Goal: Task Accomplishment & Management: Use online tool/utility

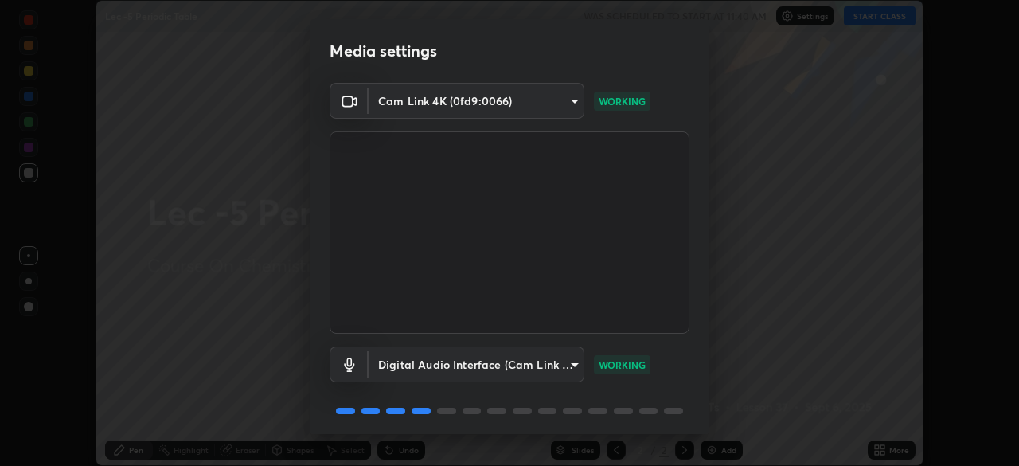
scroll to position [57, 0]
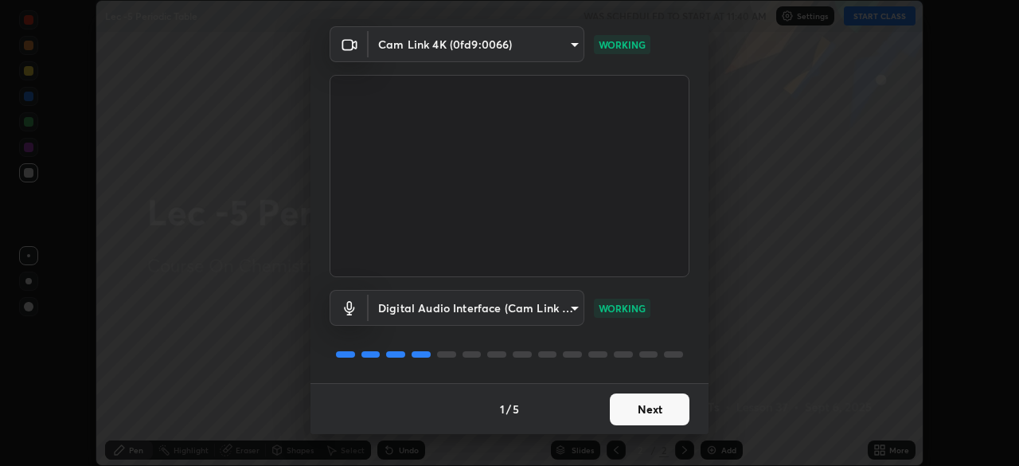
click at [671, 401] on button "Next" at bounding box center [650, 409] width 80 height 32
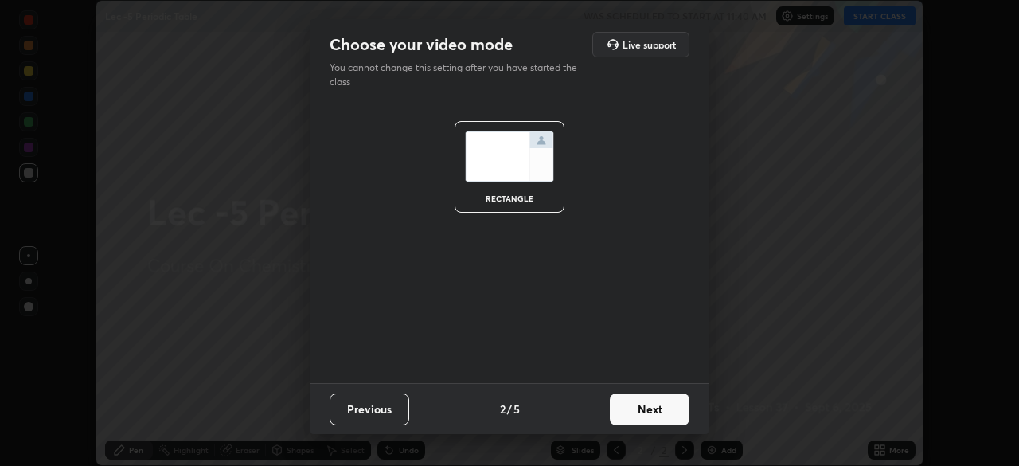
click at [670, 416] on button "Next" at bounding box center [650, 409] width 80 height 32
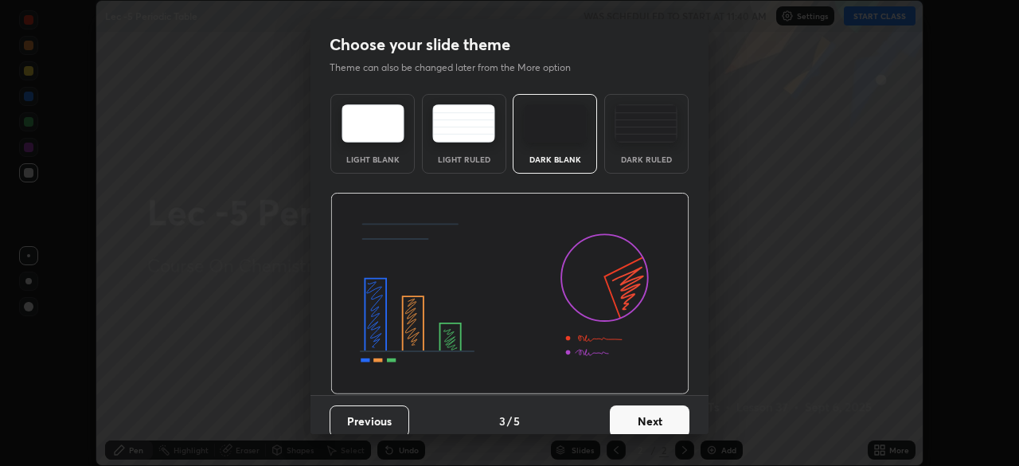
click at [677, 419] on button "Next" at bounding box center [650, 421] width 80 height 32
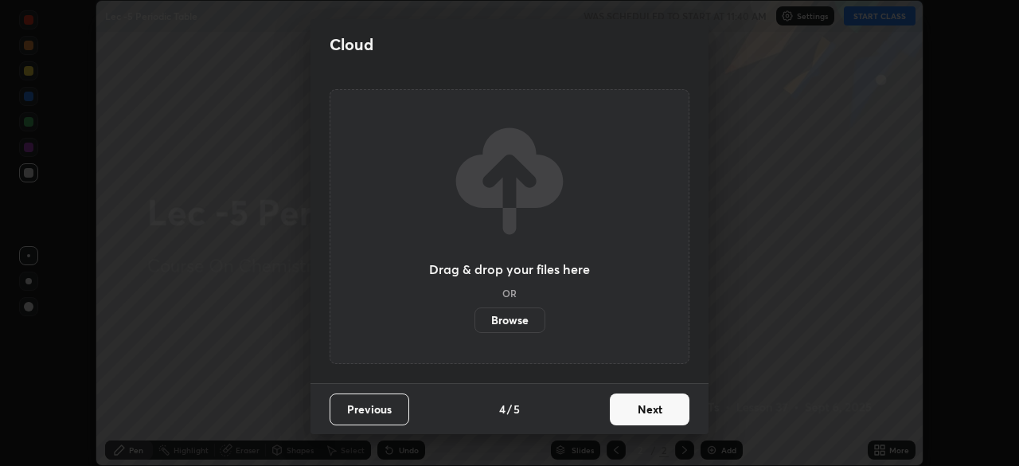
click at [669, 402] on button "Next" at bounding box center [650, 409] width 80 height 32
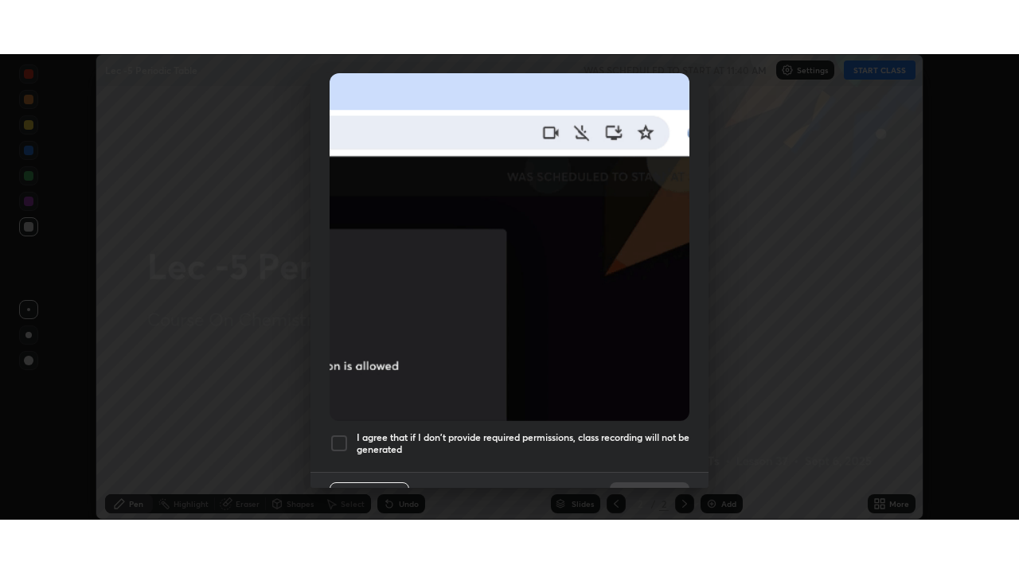
scroll to position [381, 0]
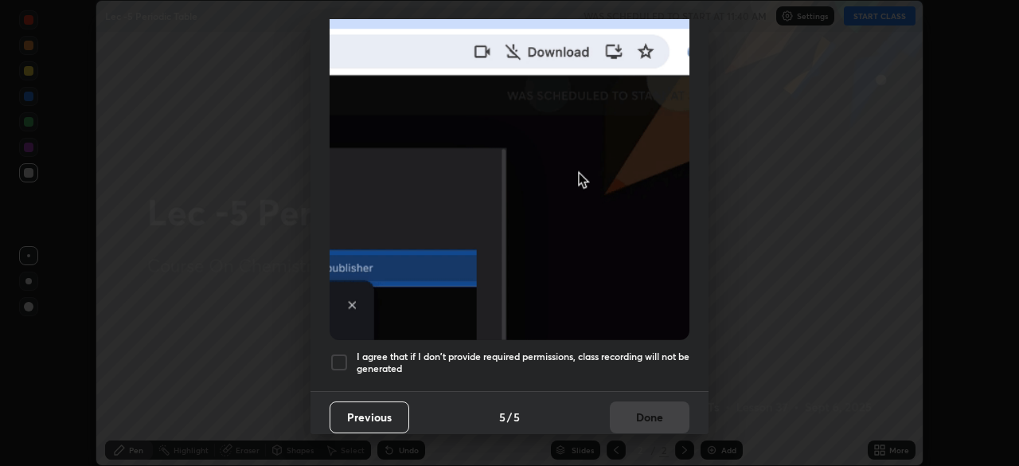
click at [341, 353] on div at bounding box center [339, 362] width 19 height 19
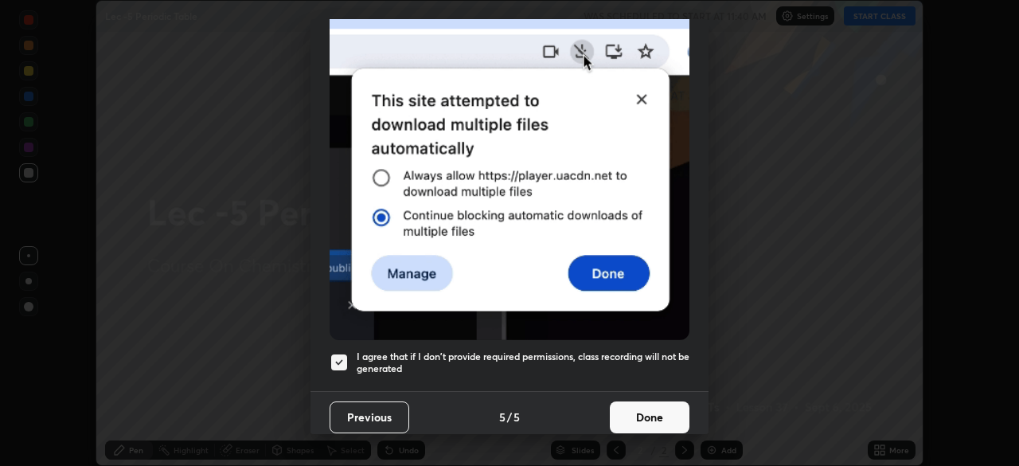
click at [633, 403] on button "Done" at bounding box center [650, 417] width 80 height 32
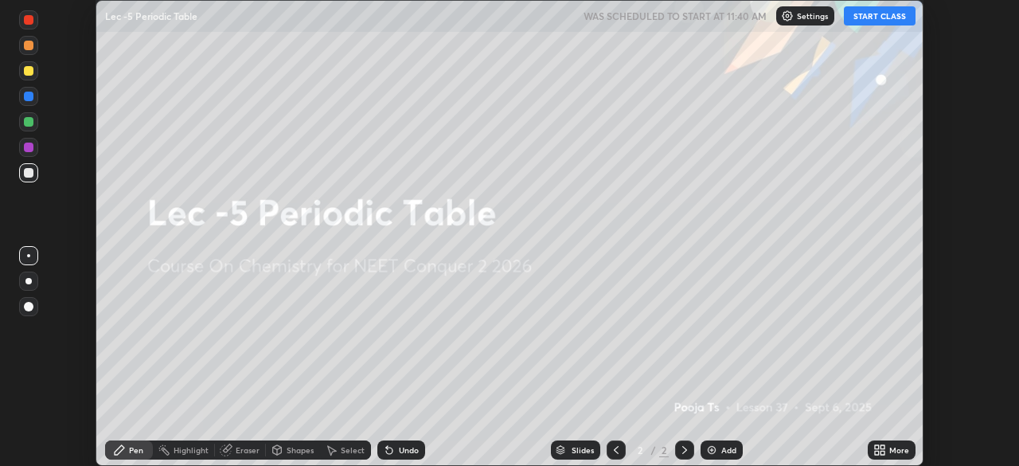
click at [869, 21] on button "START CLASS" at bounding box center [880, 15] width 72 height 19
click at [892, 454] on div "More" at bounding box center [899, 450] width 20 height 8
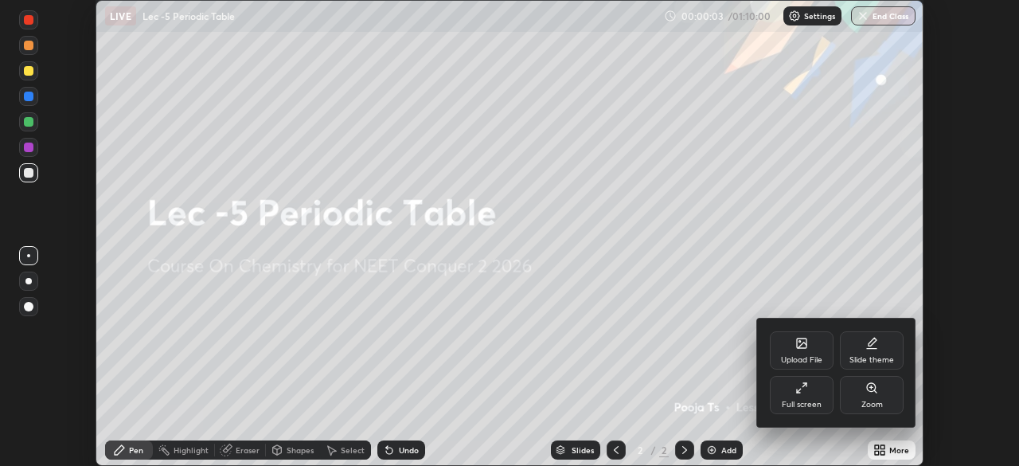
click at [814, 396] on div "Full screen" at bounding box center [802, 395] width 64 height 38
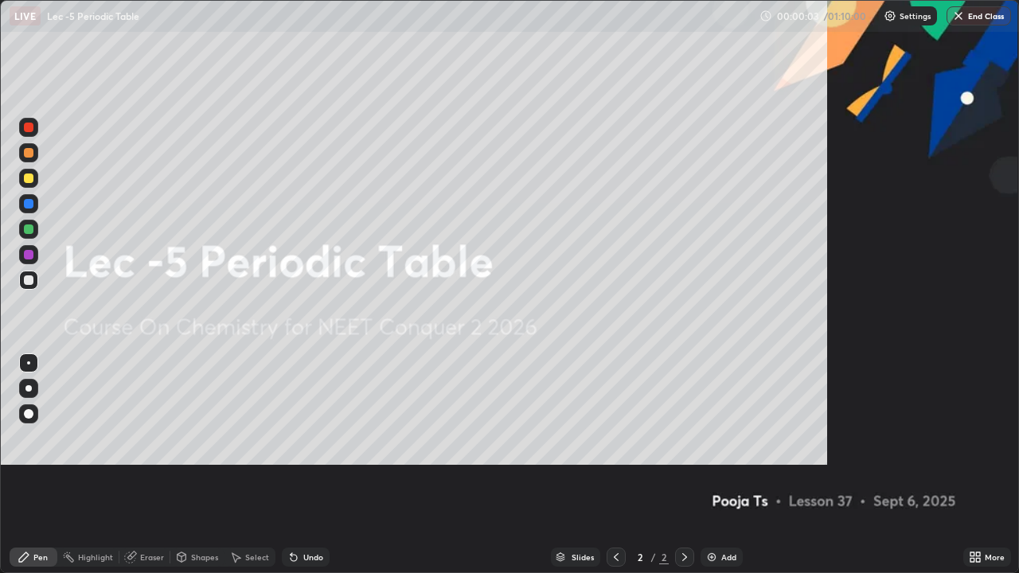
scroll to position [573, 1019]
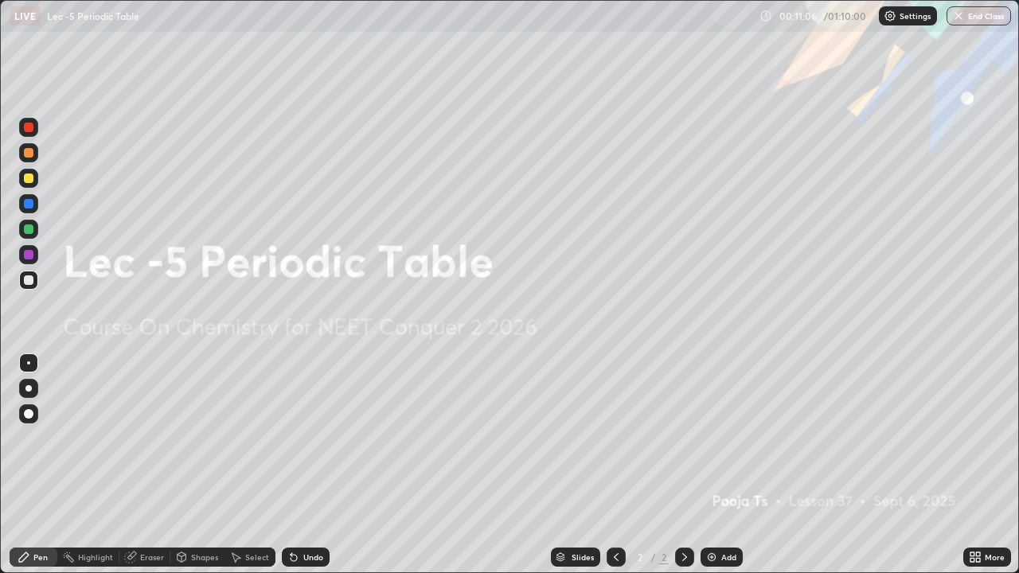
click at [715, 465] on img at bounding box center [711, 557] width 13 height 13
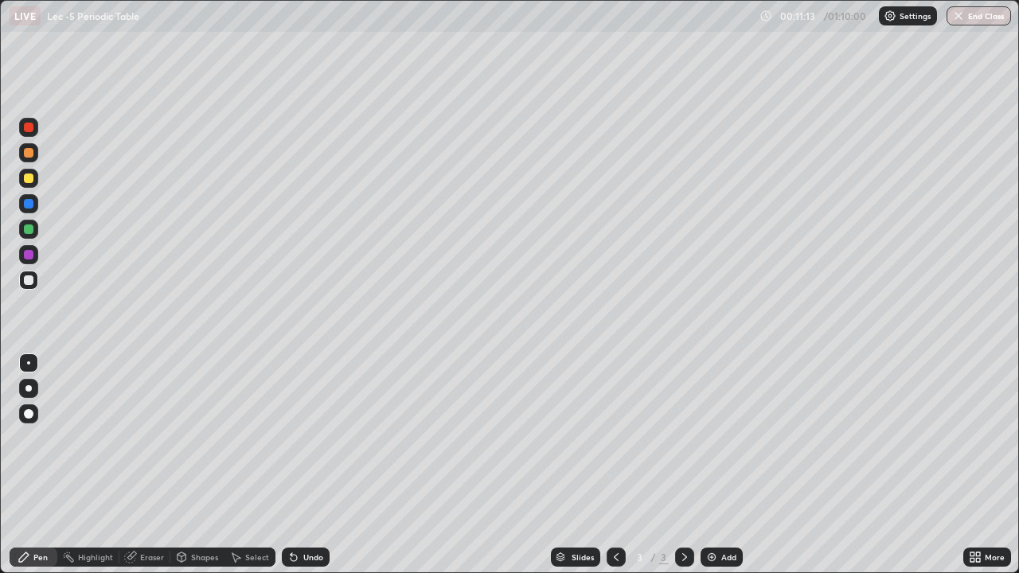
click at [305, 465] on div "Undo" at bounding box center [306, 557] width 48 height 19
click at [303, 465] on div "Undo" at bounding box center [313, 557] width 20 height 8
click at [715, 465] on img at bounding box center [711, 557] width 13 height 13
click at [198, 465] on div "Shapes" at bounding box center [204, 557] width 27 height 8
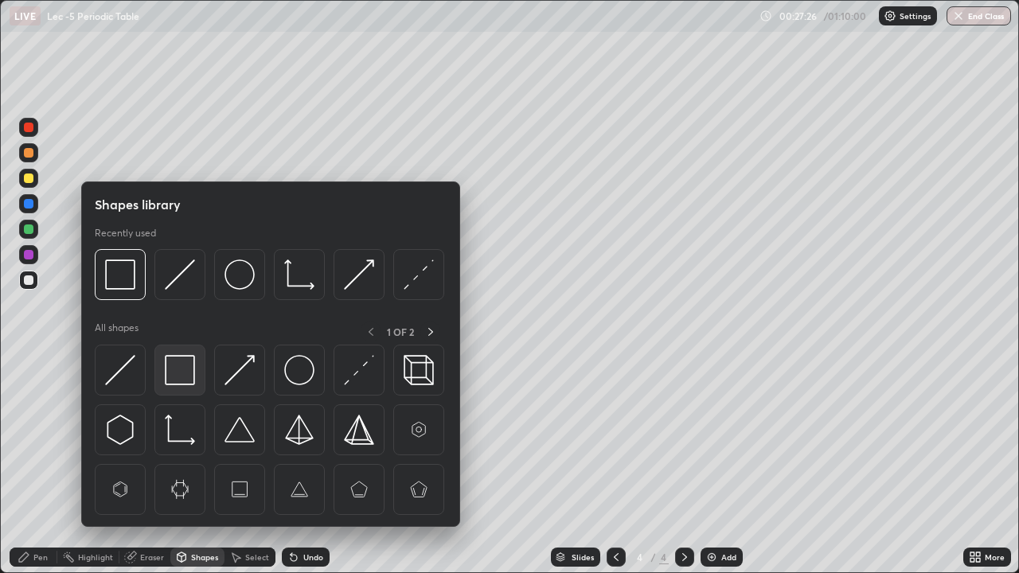
click at [198, 388] on div at bounding box center [179, 370] width 51 height 51
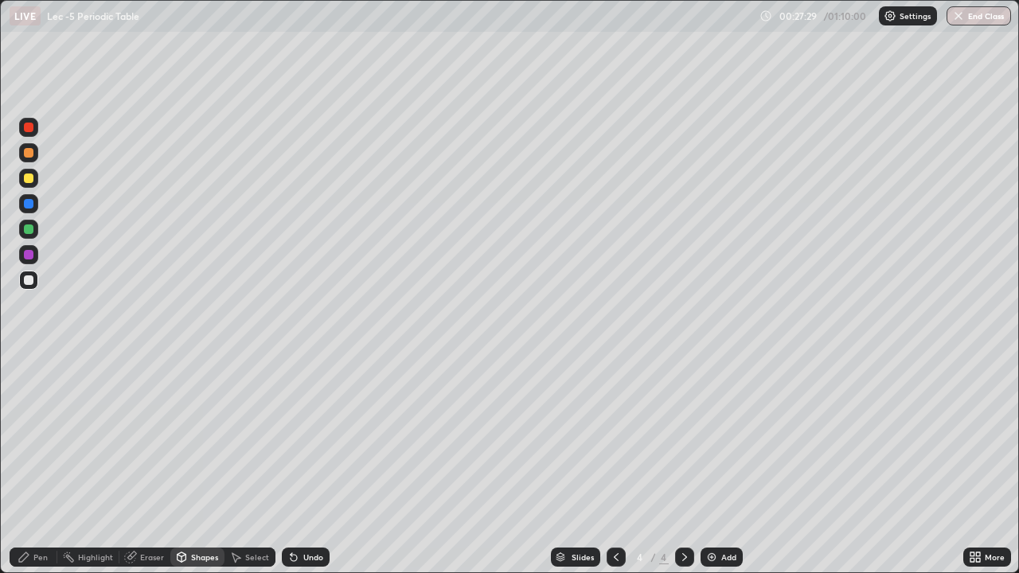
click at [49, 465] on div "Pen" at bounding box center [34, 557] width 48 height 19
click at [724, 465] on div "Add" at bounding box center [728, 557] width 15 height 8
click at [291, 465] on icon at bounding box center [294, 558] width 6 height 6
click at [248, 465] on div "Select" at bounding box center [257, 557] width 24 height 8
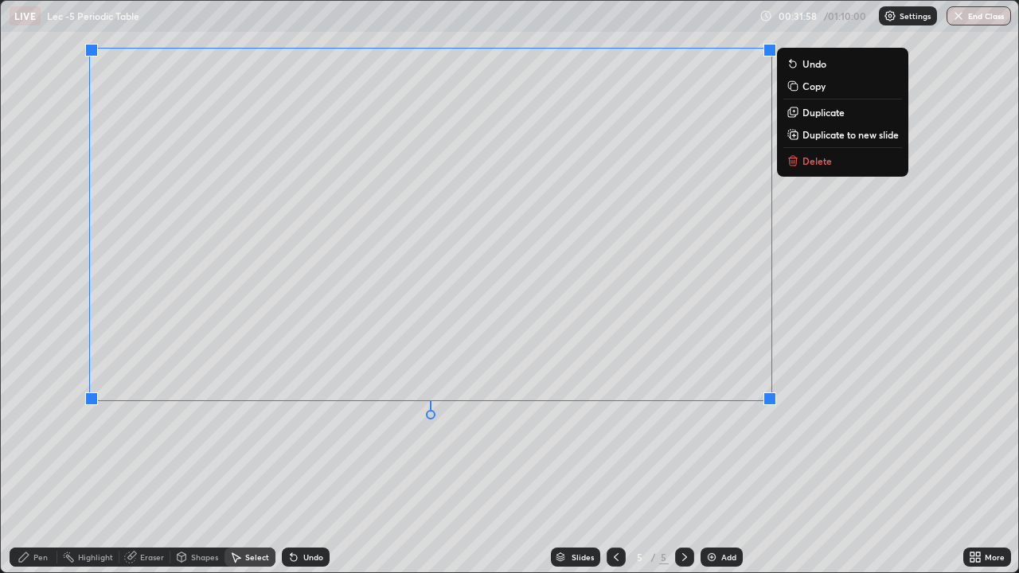
click at [43, 465] on div "Pen" at bounding box center [40, 557] width 14 height 8
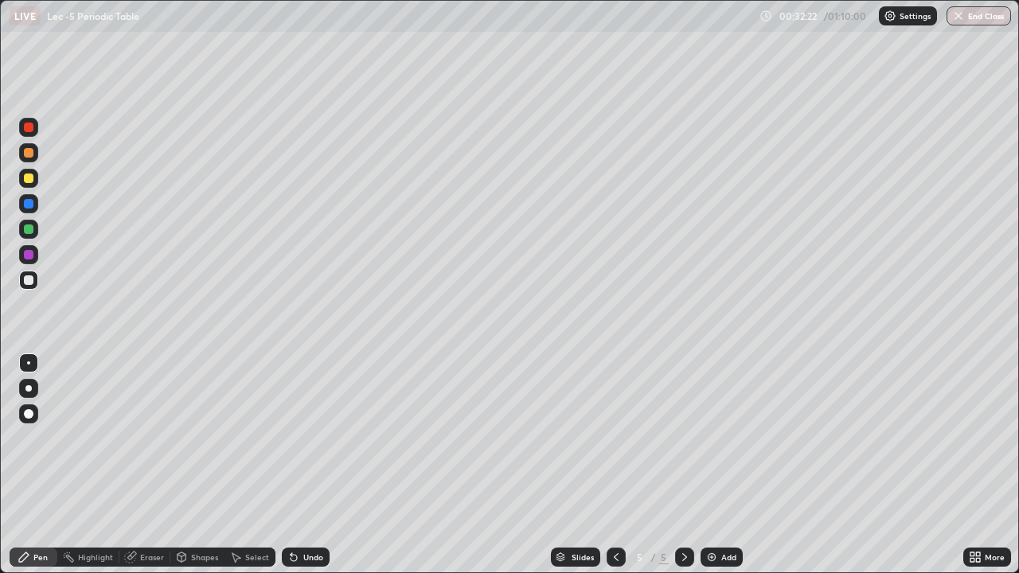
click at [26, 228] on div at bounding box center [29, 229] width 10 height 10
click at [721, 465] on div "Add" at bounding box center [728, 557] width 15 height 8
click at [39, 289] on div at bounding box center [28, 279] width 25 height 25
click at [232, 465] on icon at bounding box center [235, 557] width 13 height 13
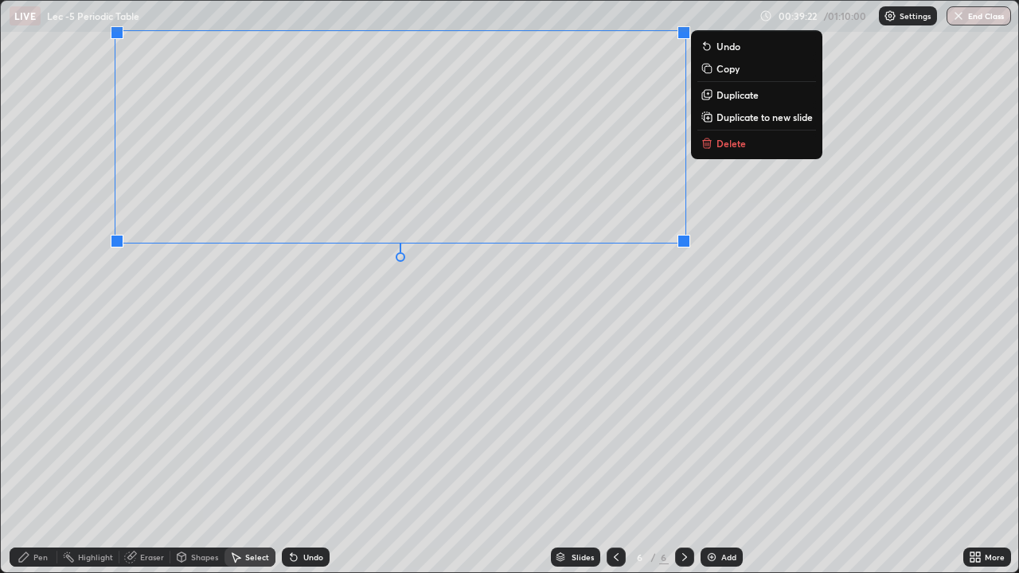
click at [33, 465] on div "Pen" at bounding box center [40, 557] width 14 height 8
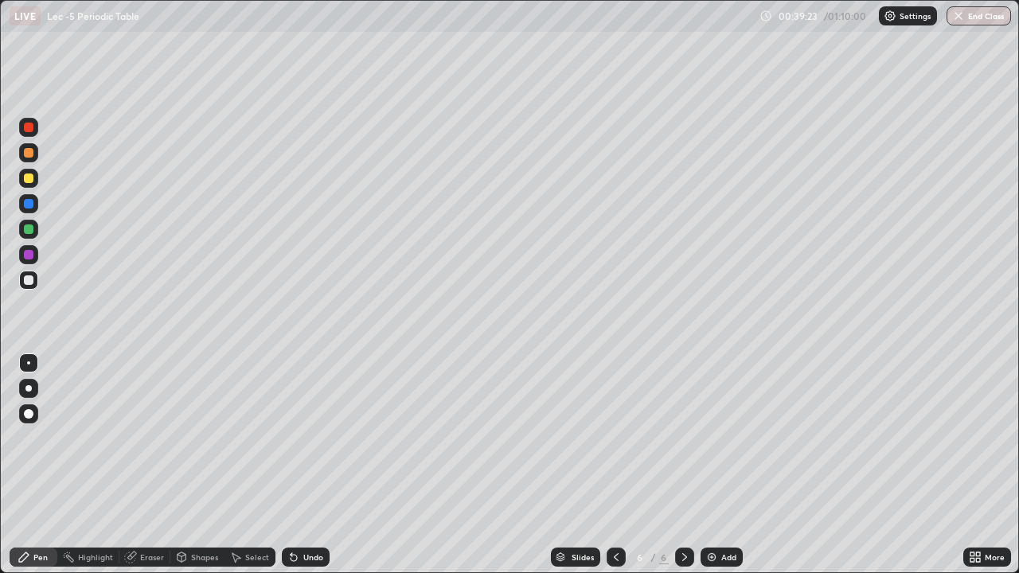
click at [28, 281] on div at bounding box center [29, 280] width 10 height 10
click at [28, 229] on div at bounding box center [29, 229] width 10 height 10
click at [300, 465] on div "Undo" at bounding box center [306, 557] width 48 height 19
click at [709, 465] on img at bounding box center [711, 557] width 13 height 13
click at [29, 284] on div at bounding box center [29, 280] width 10 height 10
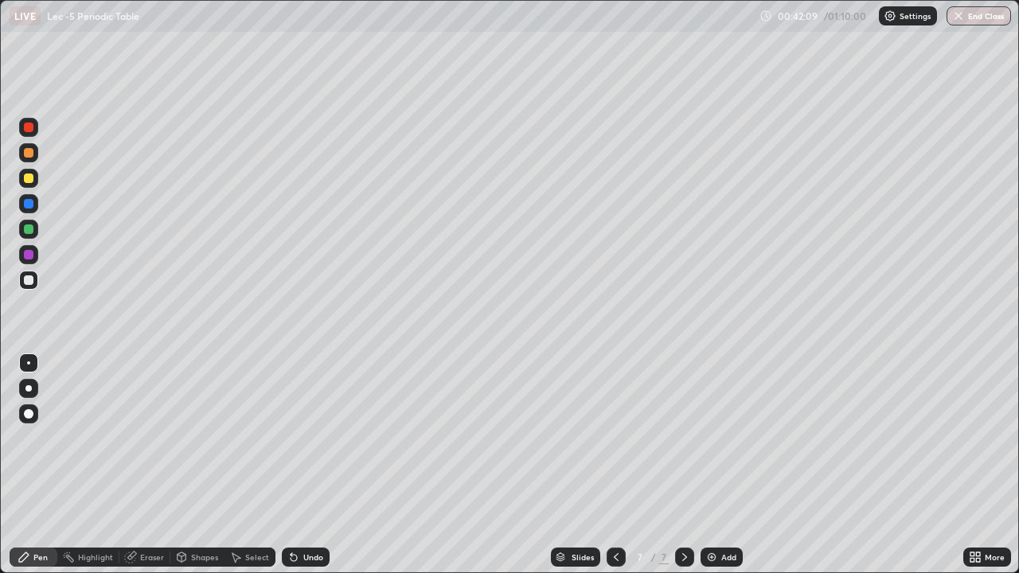
click at [295, 465] on icon at bounding box center [293, 557] width 13 height 13
click at [294, 465] on icon at bounding box center [294, 558] width 6 height 6
click at [293, 465] on icon at bounding box center [293, 557] width 13 height 13
click at [289, 465] on div "Undo" at bounding box center [306, 557] width 48 height 19
click at [289, 465] on div "Undo" at bounding box center [302, 557] width 54 height 32
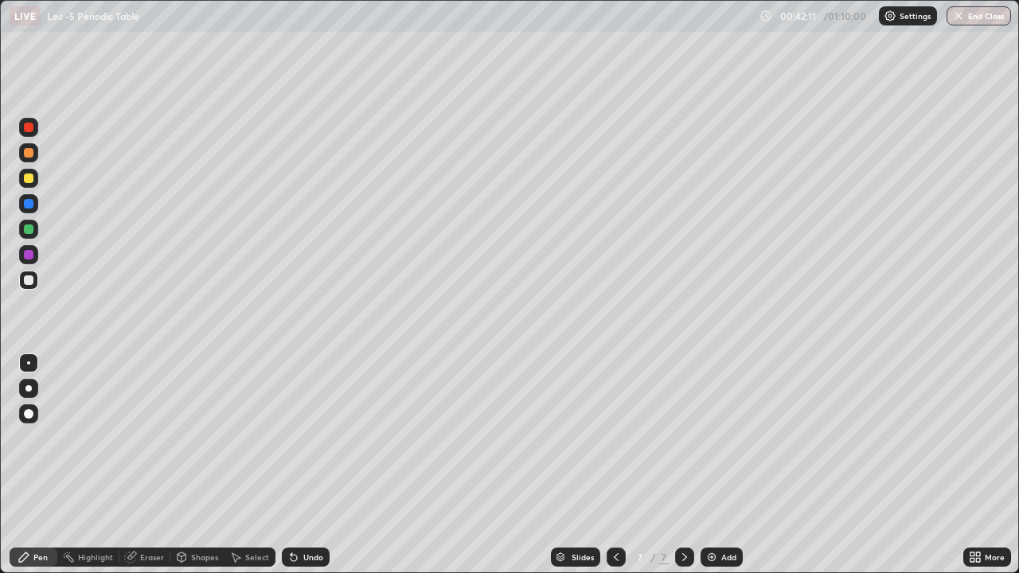
click at [289, 465] on div "Undo" at bounding box center [306, 557] width 48 height 19
click at [284, 465] on div "Undo" at bounding box center [306, 557] width 48 height 19
click at [35, 179] on div at bounding box center [28, 178] width 19 height 19
click at [292, 465] on icon at bounding box center [294, 558] width 6 height 6
click at [289, 465] on div "Undo" at bounding box center [306, 557] width 48 height 19
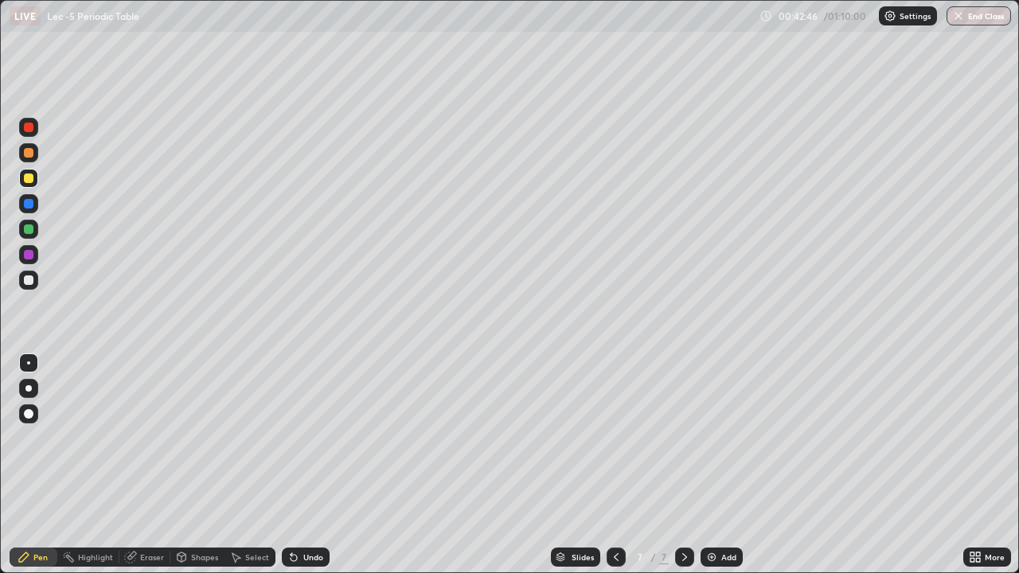
click at [31, 238] on div at bounding box center [28, 229] width 19 height 19
click at [705, 465] on img at bounding box center [711, 557] width 13 height 13
click at [35, 282] on div at bounding box center [28, 280] width 19 height 19
click at [36, 223] on div at bounding box center [28, 229] width 19 height 19
click at [37, 284] on div at bounding box center [28, 280] width 19 height 19
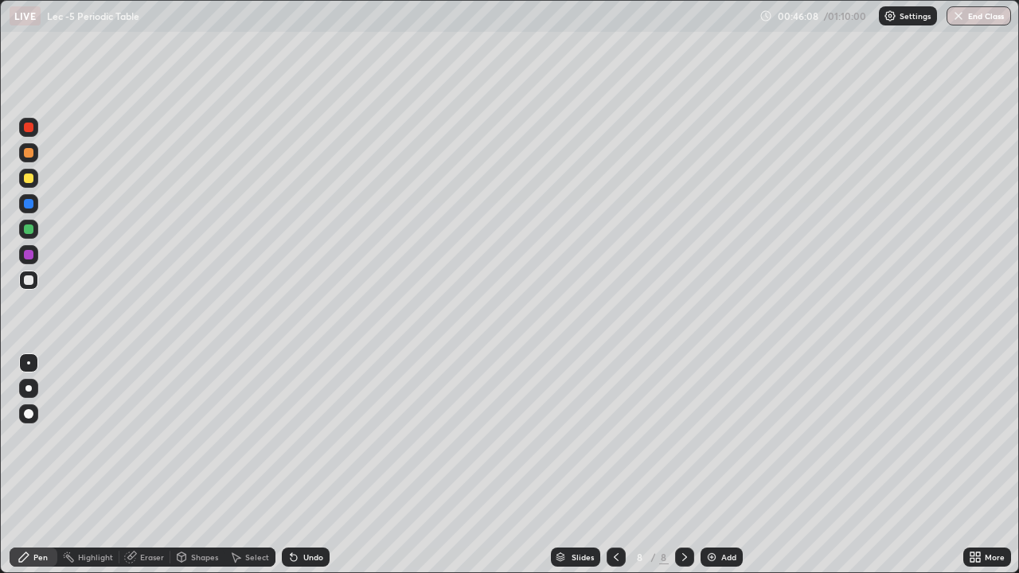
click at [231, 465] on icon at bounding box center [235, 557] width 13 height 13
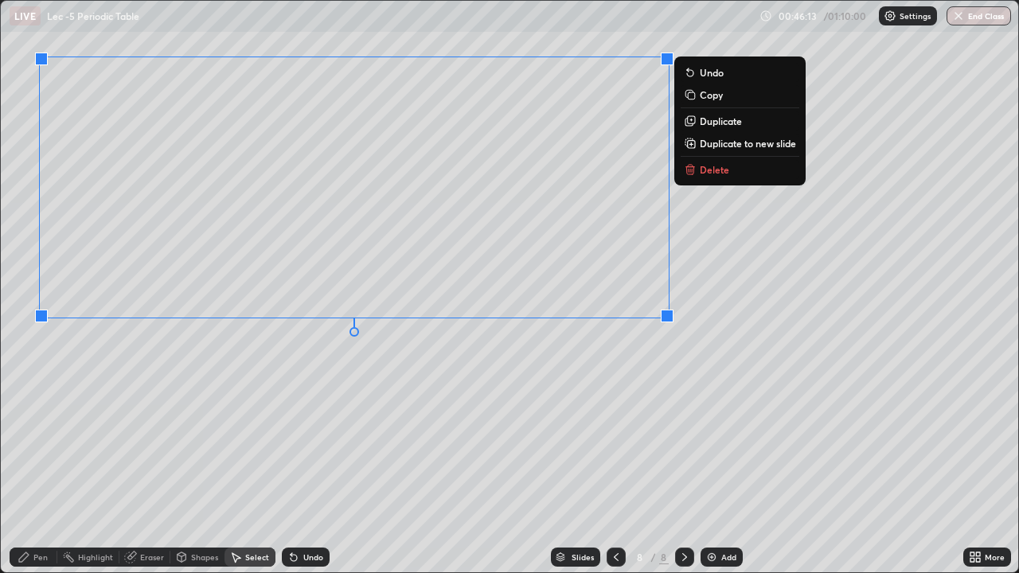
click at [35, 465] on div "Pen" at bounding box center [40, 557] width 14 height 8
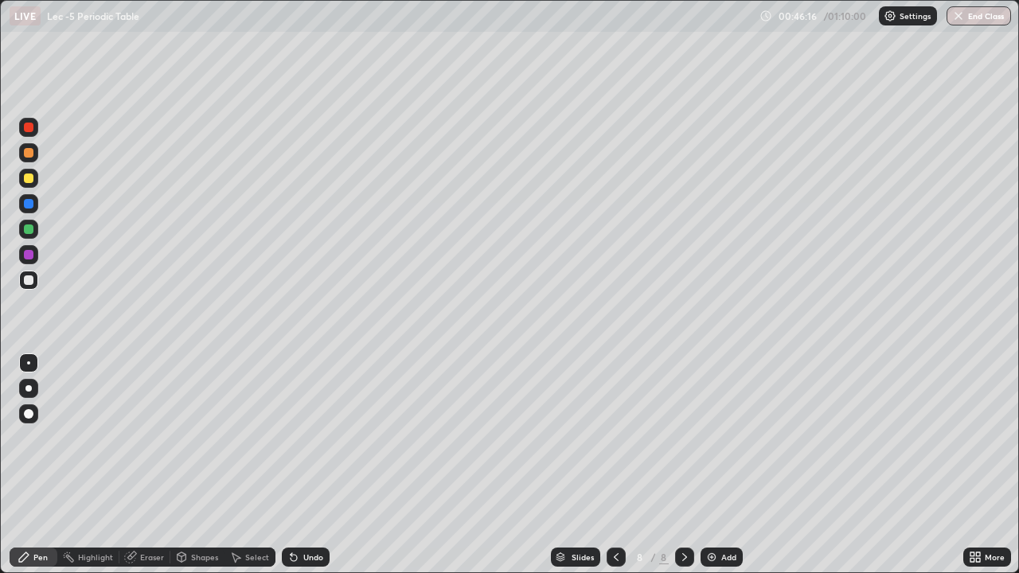
click at [32, 227] on div at bounding box center [29, 229] width 10 height 10
click at [236, 465] on icon at bounding box center [236, 558] width 9 height 10
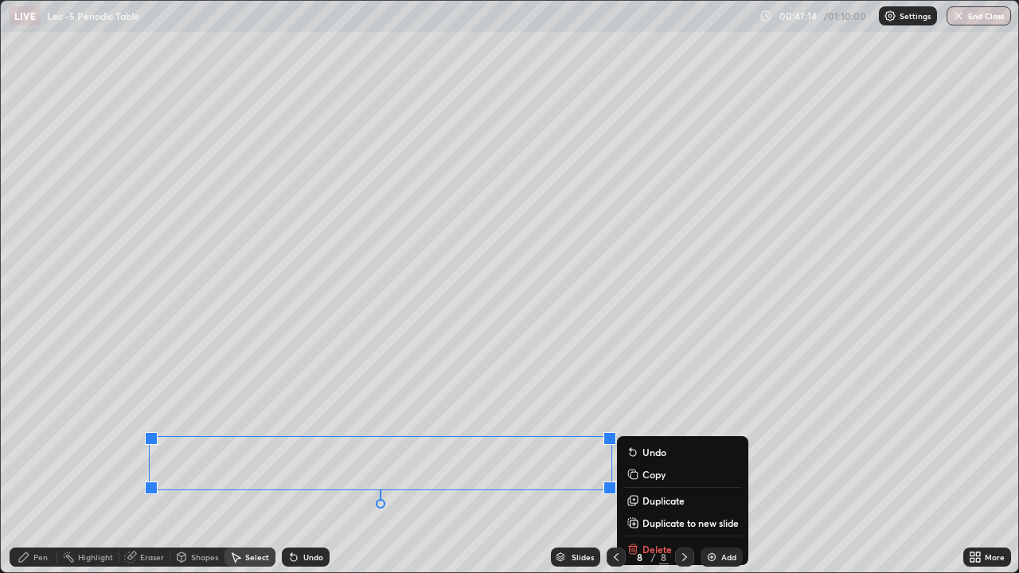
click at [52, 465] on div "Pen" at bounding box center [34, 557] width 48 height 19
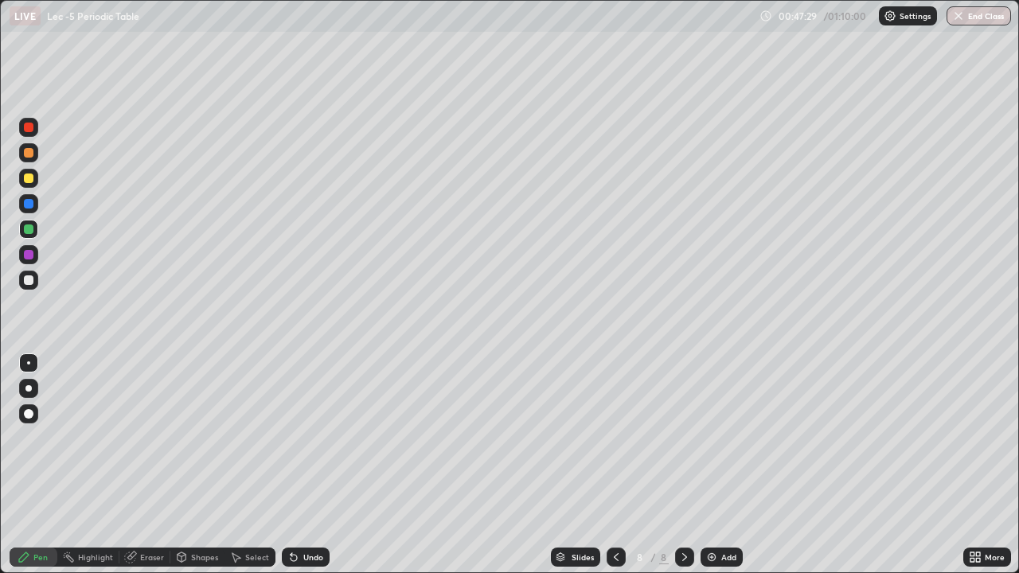
click at [25, 182] on div at bounding box center [29, 179] width 10 height 10
click at [293, 465] on icon at bounding box center [294, 558] width 6 height 6
click at [292, 465] on icon at bounding box center [294, 558] width 6 height 6
click at [291, 465] on icon at bounding box center [294, 558] width 6 height 6
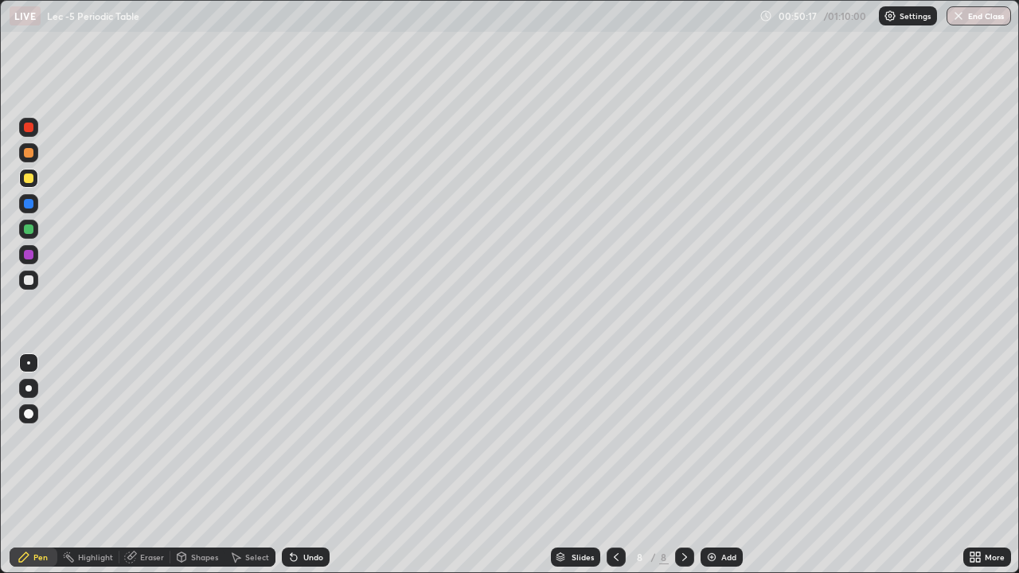
click at [291, 465] on icon at bounding box center [294, 558] width 6 height 6
click at [287, 465] on icon at bounding box center [293, 557] width 13 height 13
click at [288, 465] on icon at bounding box center [293, 557] width 13 height 13
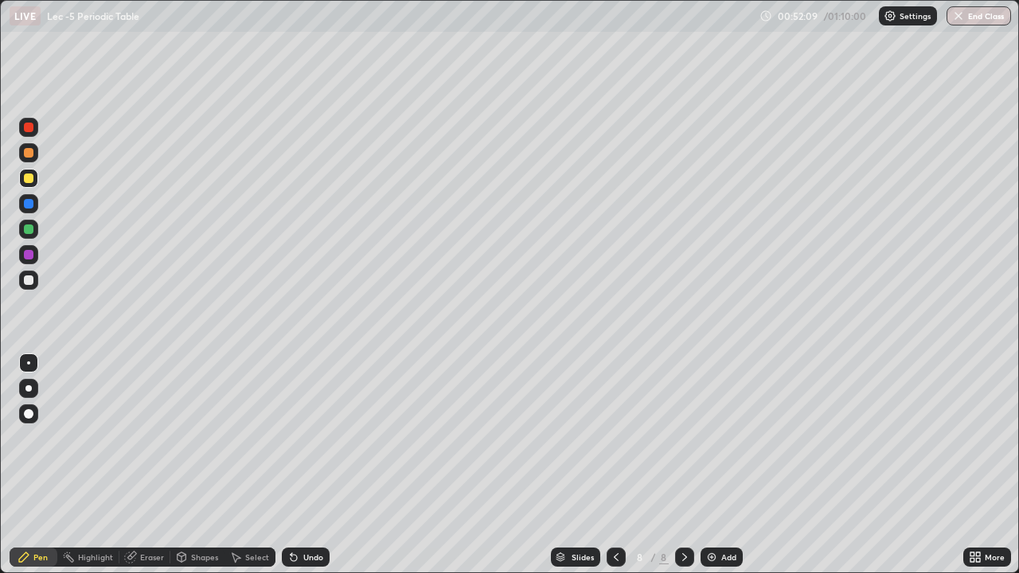
click at [720, 465] on div "Add" at bounding box center [721, 557] width 42 height 19
click at [29, 281] on div at bounding box center [29, 280] width 10 height 10
click at [34, 181] on div at bounding box center [28, 178] width 19 height 19
click at [37, 239] on div at bounding box center [28, 229] width 19 height 25
click at [294, 465] on div "Undo" at bounding box center [306, 557] width 48 height 19
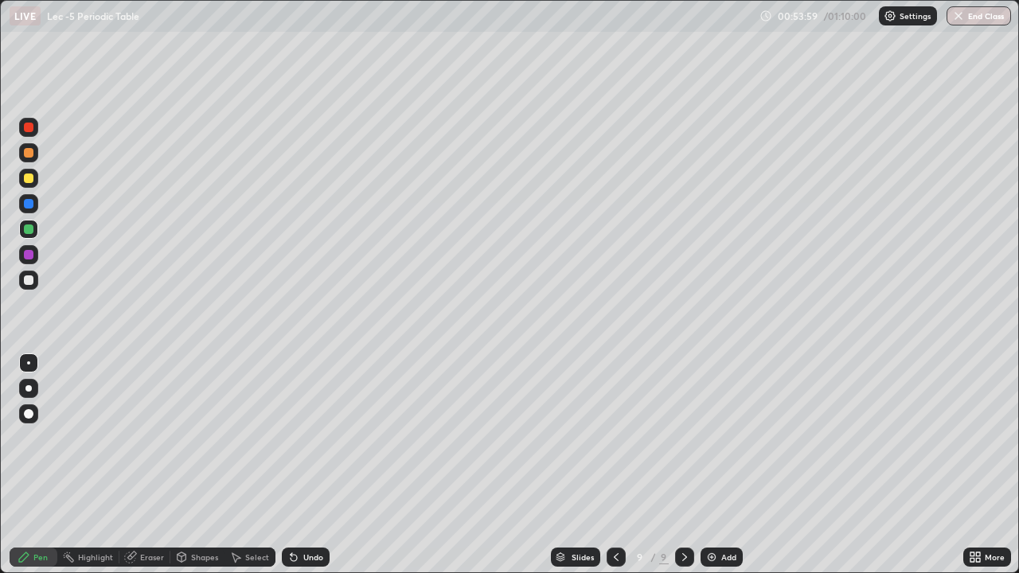
click at [295, 465] on div "Undo" at bounding box center [306, 557] width 48 height 19
click at [296, 465] on icon at bounding box center [293, 557] width 13 height 13
click at [296, 465] on div "Undo" at bounding box center [306, 557] width 48 height 19
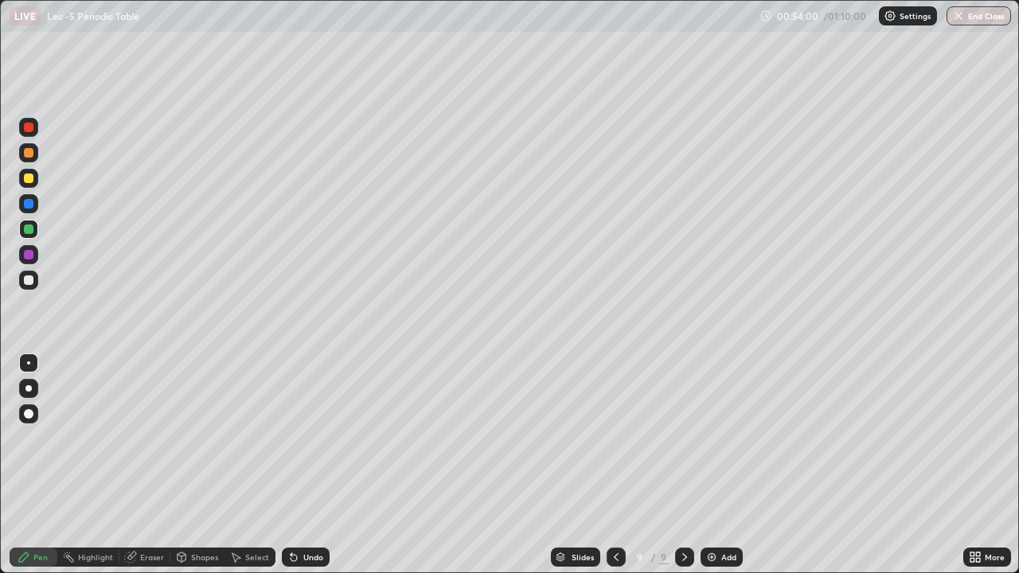
click at [296, 465] on div "Undo" at bounding box center [306, 557] width 48 height 19
click at [298, 465] on div "Undo" at bounding box center [306, 557] width 48 height 19
click at [297, 465] on div "Undo" at bounding box center [306, 557] width 48 height 19
click at [298, 465] on div "Undo" at bounding box center [306, 557] width 48 height 19
click at [299, 465] on div "Undo" at bounding box center [306, 557] width 48 height 19
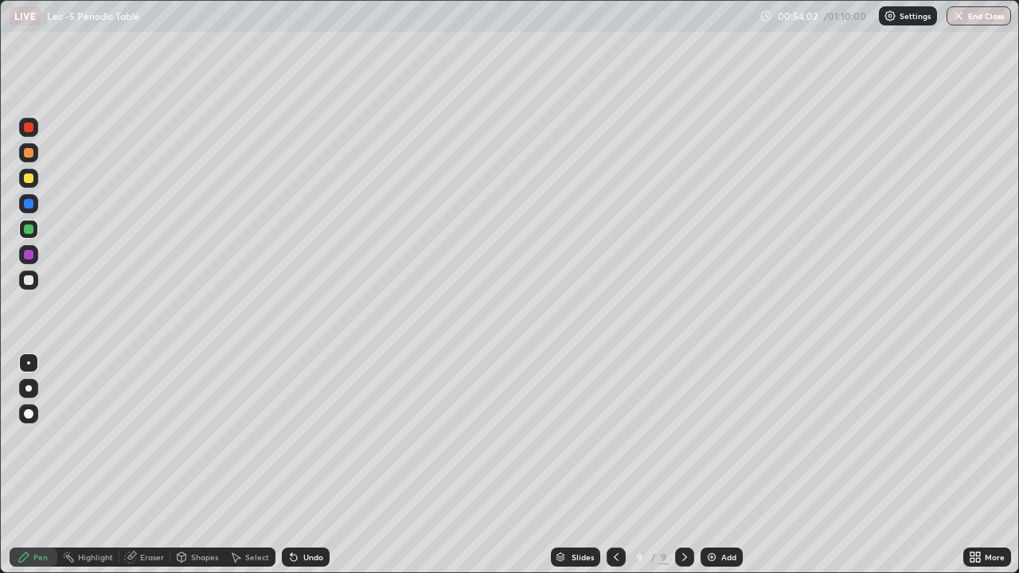
click at [298, 465] on div "Undo" at bounding box center [306, 557] width 48 height 19
click at [34, 283] on div at bounding box center [28, 280] width 19 height 19
click at [712, 465] on div "Add" at bounding box center [721, 557] width 42 height 19
click at [197, 465] on div "Shapes" at bounding box center [204, 557] width 27 height 8
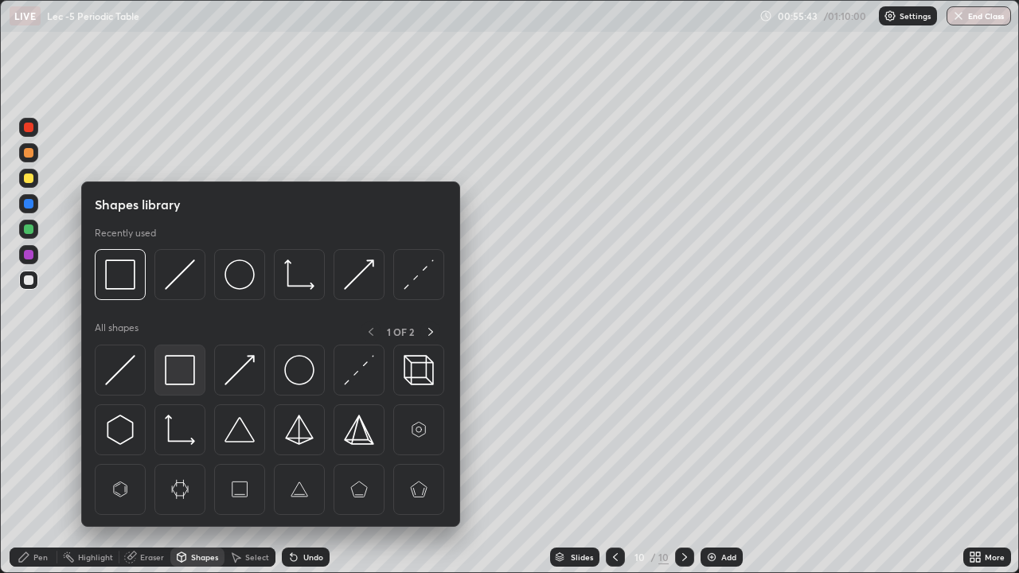
click at [187, 382] on img at bounding box center [180, 370] width 30 height 30
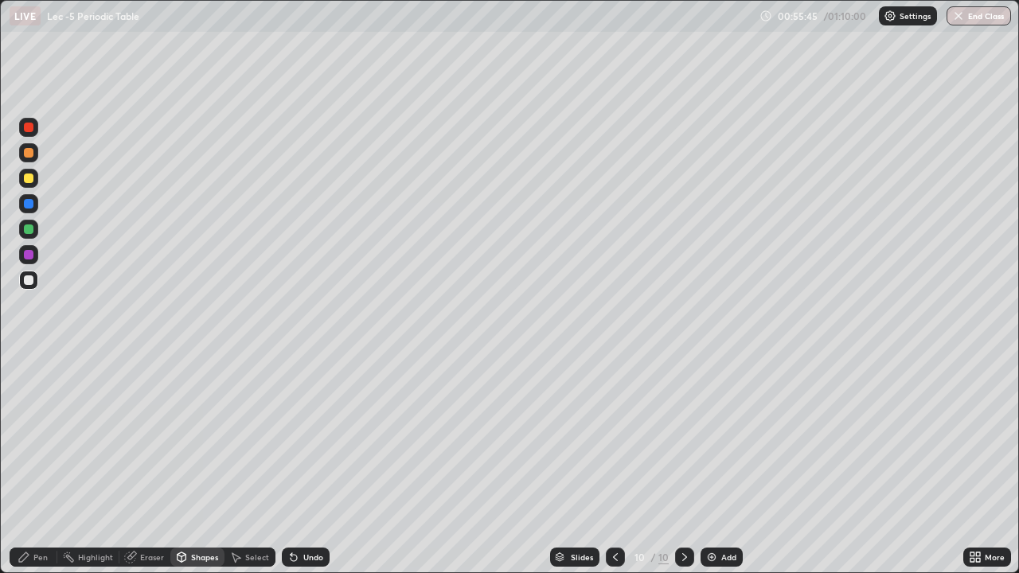
click at [40, 465] on div "Pen" at bounding box center [40, 557] width 14 height 8
click at [28, 232] on div at bounding box center [29, 229] width 10 height 10
click at [890, 18] on img at bounding box center [890, 16] width 13 height 13
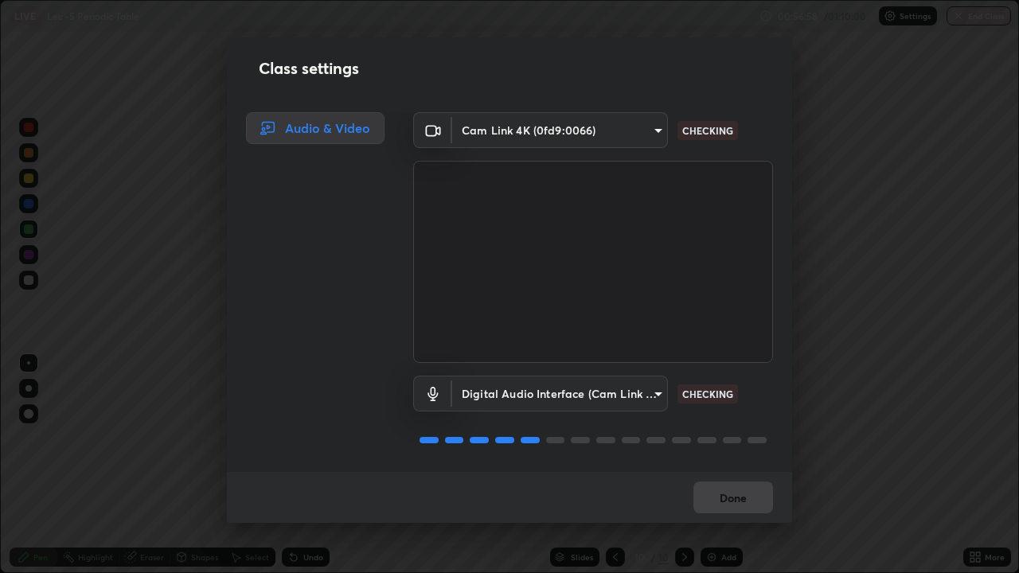
click at [127, 423] on div "Class settings Audio & Video Cam Link 4K (0fd9:0066) bba66c41345857dcc9a6d4c580…" at bounding box center [509, 286] width 1019 height 573
click at [740, 465] on button "Done" at bounding box center [733, 498] width 80 height 32
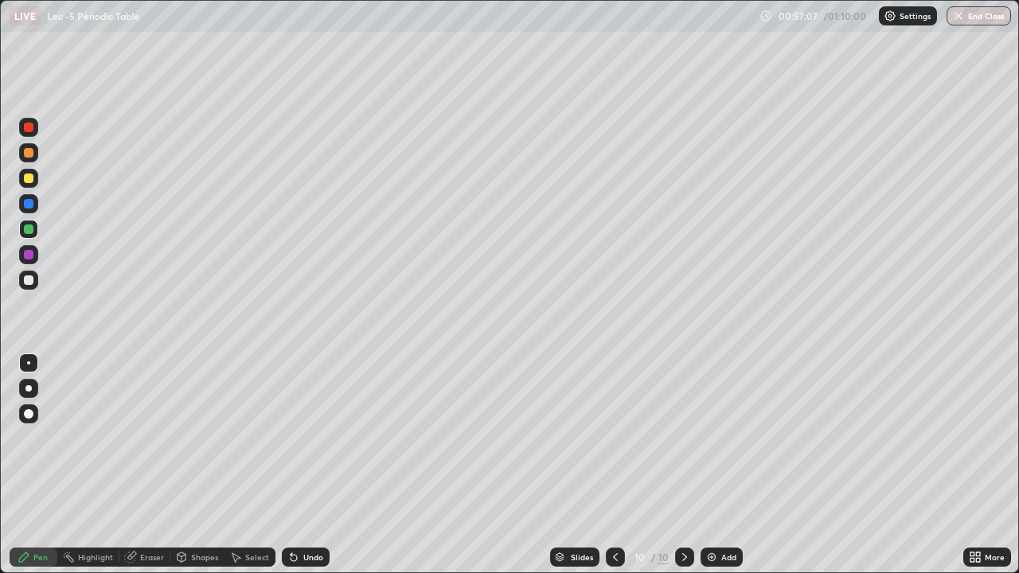
click at [710, 465] on img at bounding box center [711, 557] width 13 height 13
click at [34, 283] on div at bounding box center [28, 280] width 19 height 19
click at [34, 233] on div at bounding box center [28, 229] width 19 height 19
click at [181, 465] on icon at bounding box center [181, 559] width 0 height 6
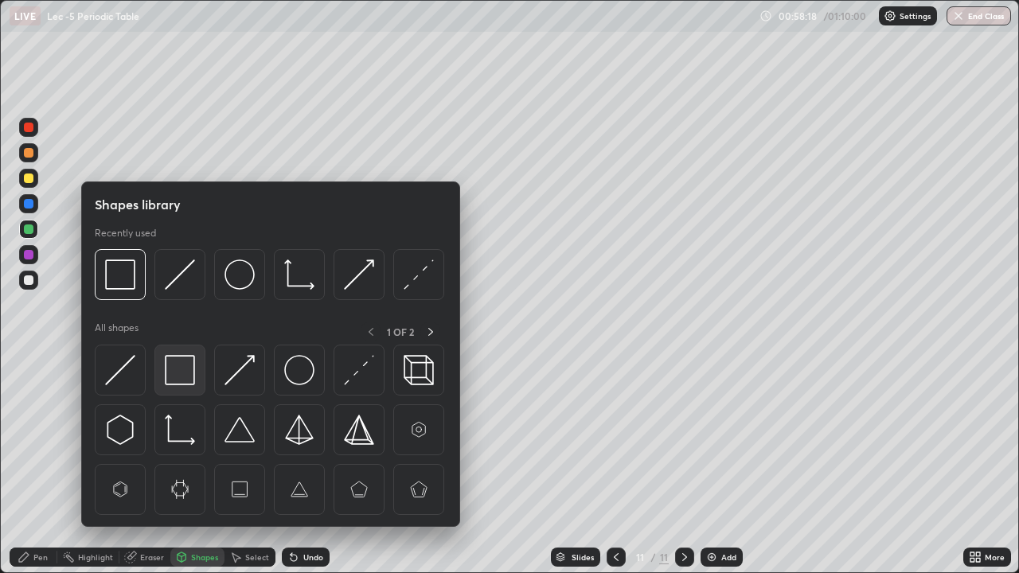
click at [175, 369] on img at bounding box center [180, 370] width 30 height 30
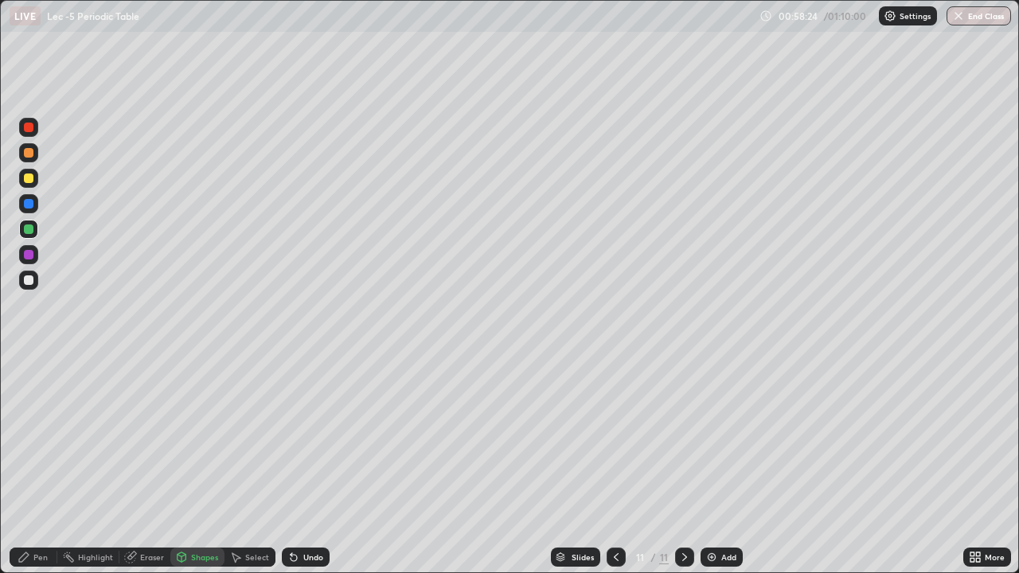
click at [31, 465] on div "Pen" at bounding box center [34, 557] width 48 height 19
click at [25, 184] on div at bounding box center [28, 178] width 19 height 19
click at [713, 465] on img at bounding box center [711, 557] width 13 height 13
click at [34, 228] on div at bounding box center [28, 229] width 19 height 19
click at [36, 184] on div at bounding box center [28, 178] width 19 height 19
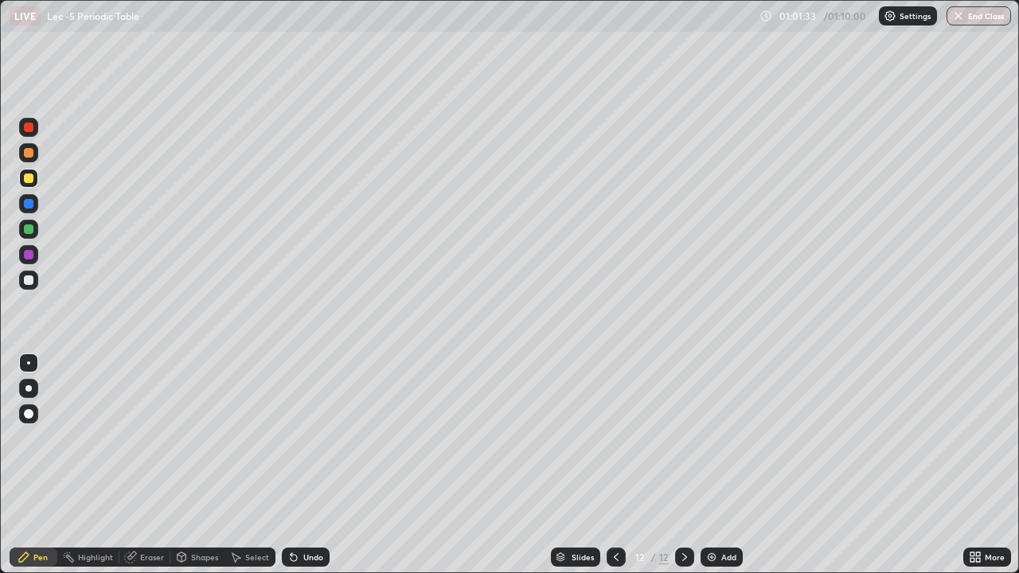
click at [238, 465] on div "Select" at bounding box center [249, 557] width 51 height 19
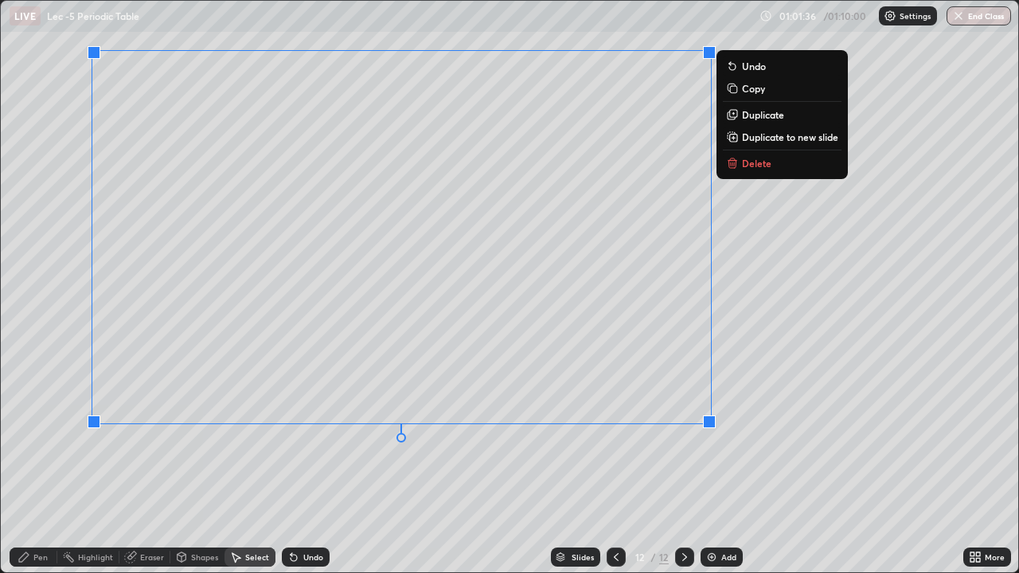
click at [41, 465] on div "Pen" at bounding box center [34, 557] width 48 height 19
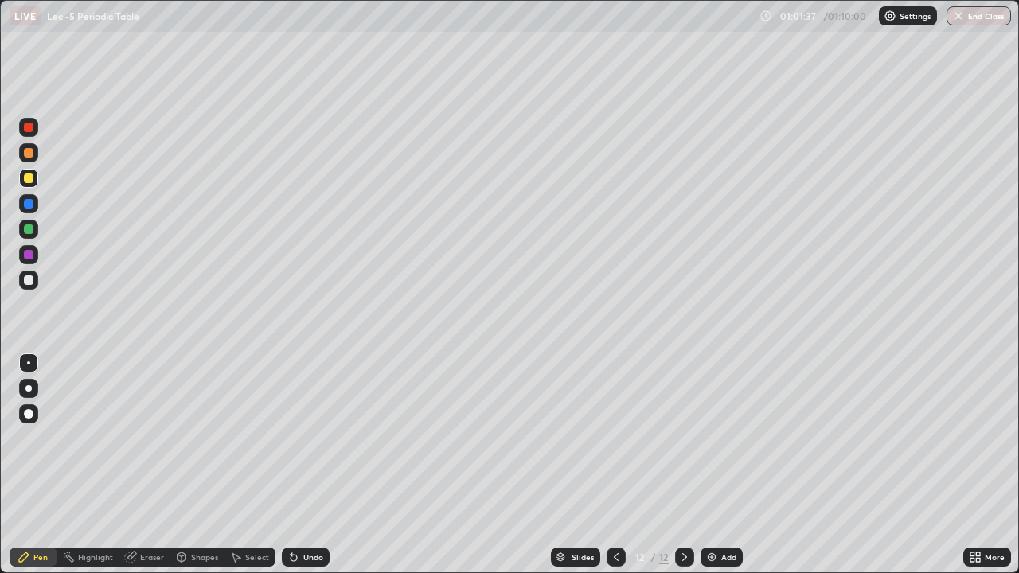
click at [31, 205] on div at bounding box center [29, 204] width 10 height 10
click at [283, 465] on div "Undo" at bounding box center [306, 557] width 48 height 19
click at [282, 465] on div "Undo" at bounding box center [306, 557] width 48 height 19
click at [286, 465] on div "Undo" at bounding box center [306, 557] width 48 height 19
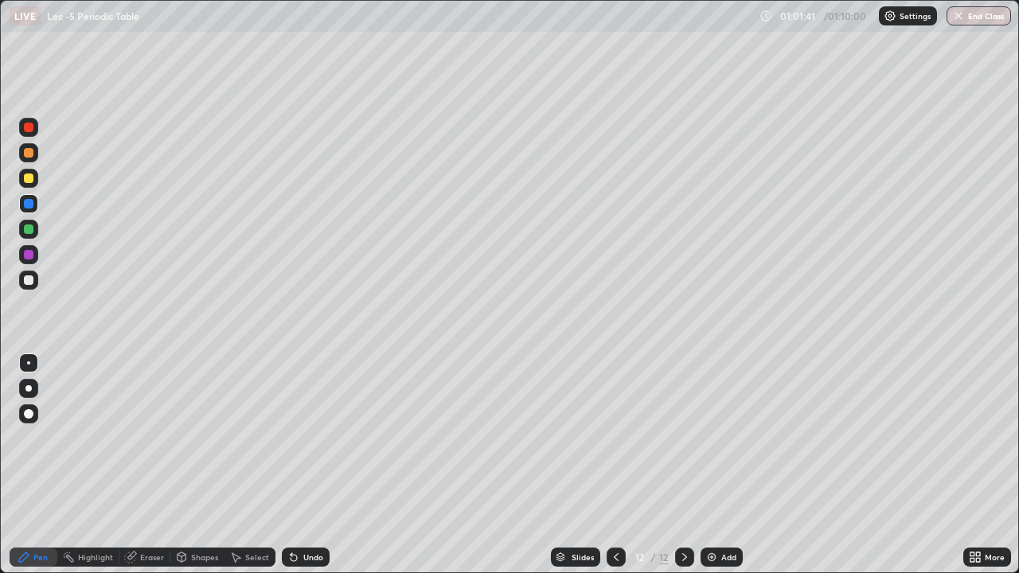
click at [31, 283] on div at bounding box center [29, 280] width 10 height 10
click at [217, 465] on div "Shapes" at bounding box center [197, 557] width 54 height 32
click at [40, 465] on div "Pen" at bounding box center [34, 557] width 48 height 19
click at [244, 465] on div "Select" at bounding box center [249, 557] width 51 height 32
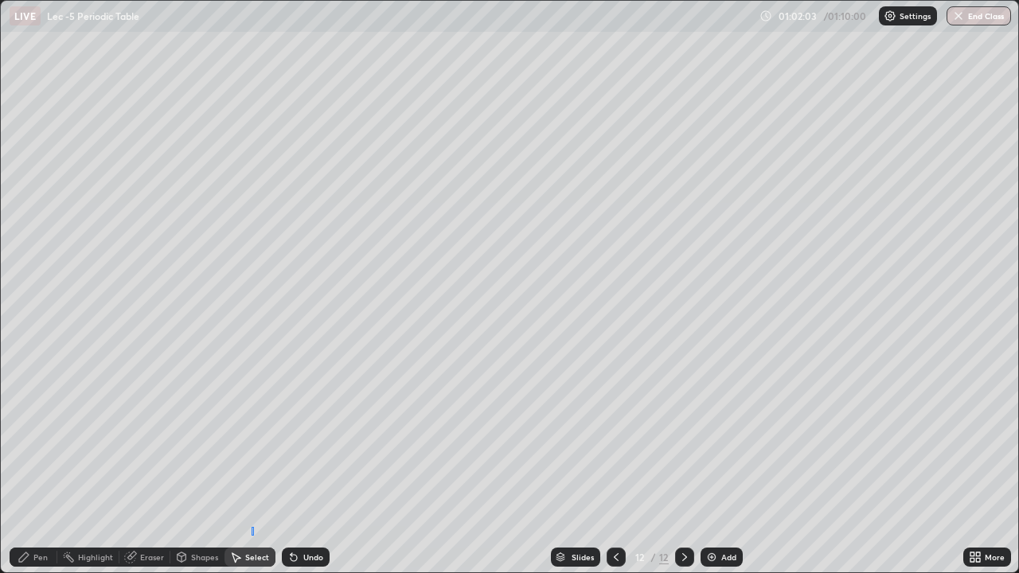
click at [256, 465] on div "0 ° Undo Copy Duplicate Duplicate to new slide Delete" at bounding box center [509, 287] width 1017 height 572
click at [49, 465] on div "Pen" at bounding box center [34, 557] width 48 height 19
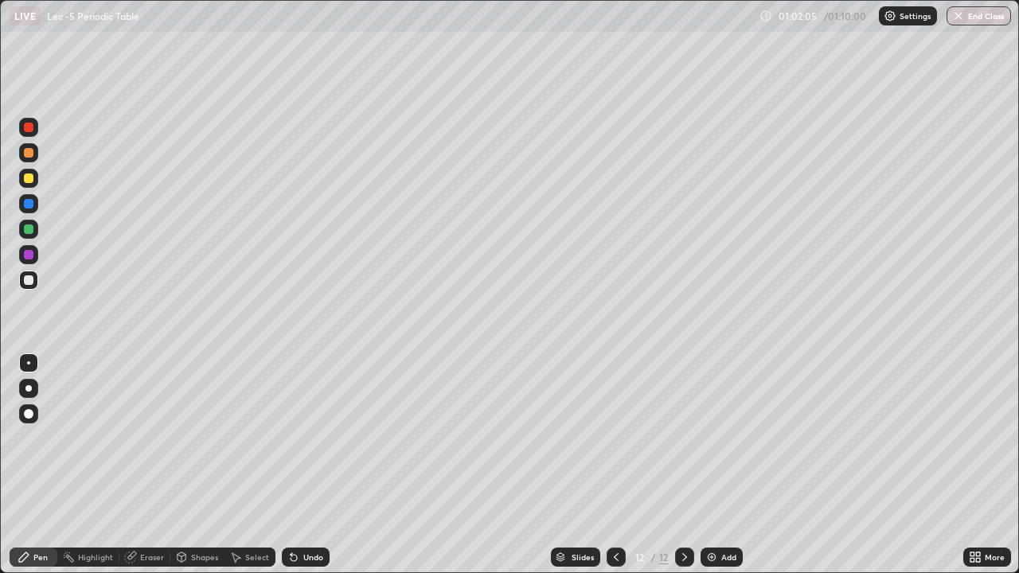
click at [350, 465] on div "Slides 12 / 12 Add" at bounding box center [647, 557] width 634 height 32
click at [394, 465] on div "Slides 12 / 12 Add" at bounding box center [647, 557] width 634 height 32
click at [470, 465] on div "Slides 12 / 12 Add" at bounding box center [647, 557] width 634 height 32
click at [505, 465] on div "Slides 12 / 12 Add" at bounding box center [647, 557] width 634 height 32
click at [513, 465] on div "Slides 12 / 12 Add" at bounding box center [647, 557] width 634 height 32
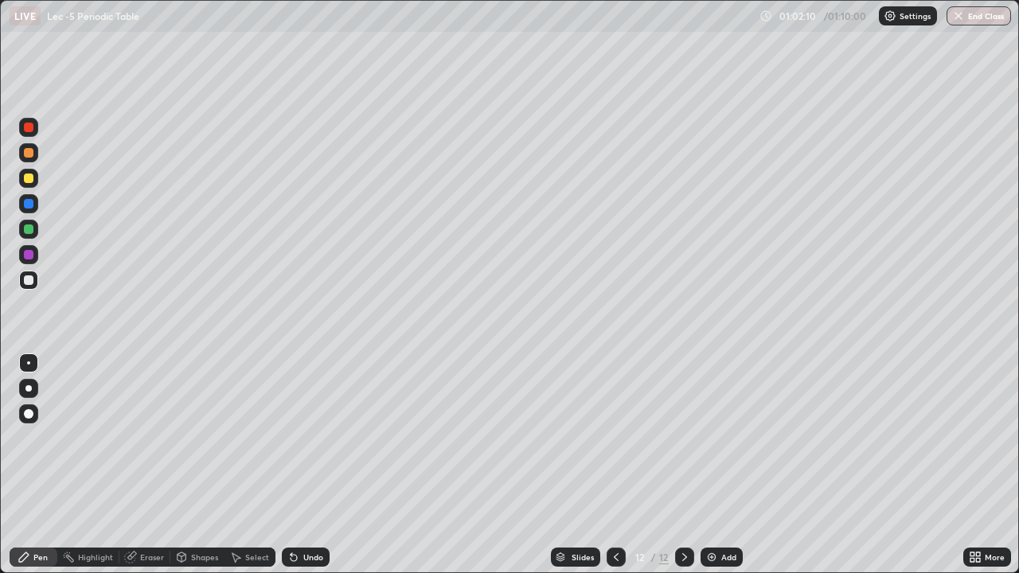
click at [525, 465] on div "Slides 12 / 12 Add" at bounding box center [647, 557] width 634 height 32
click at [535, 465] on div "Slides 12 / 12 Add" at bounding box center [647, 557] width 634 height 32
click at [536, 465] on div "Slides 12 / 12 Add" at bounding box center [647, 557] width 634 height 32
click at [506, 465] on div "Slides 12 / 12 Add" at bounding box center [647, 557] width 634 height 32
click at [509, 465] on div "Slides 12 / 12 Add" at bounding box center [647, 557] width 634 height 32
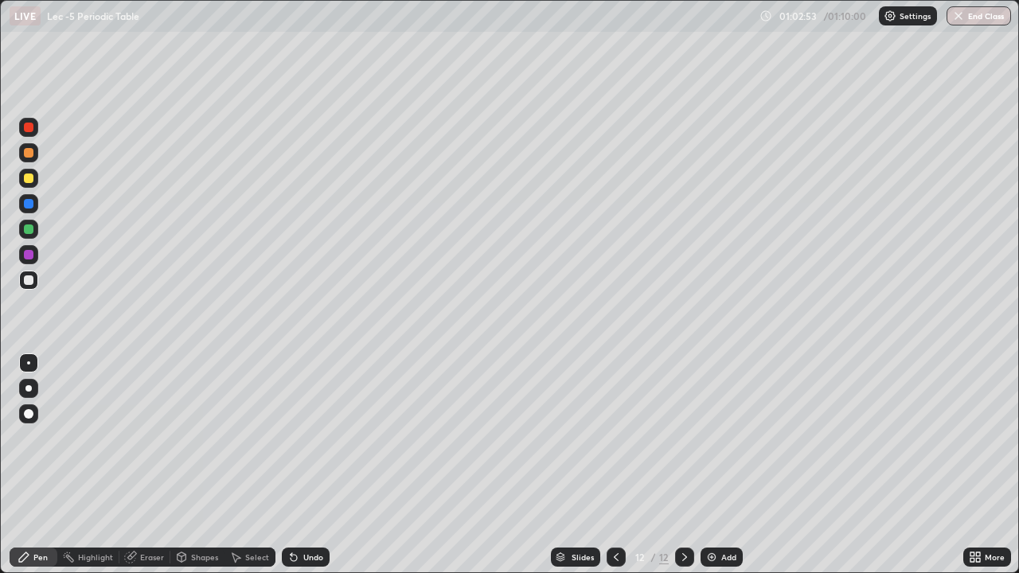
click at [712, 465] on img at bounding box center [711, 557] width 13 height 13
click at [34, 180] on div at bounding box center [28, 178] width 19 height 19
click at [300, 465] on div "Undo" at bounding box center [306, 557] width 48 height 19
click at [294, 465] on icon at bounding box center [294, 558] width 6 height 6
click at [300, 465] on div "Undo" at bounding box center [306, 557] width 48 height 19
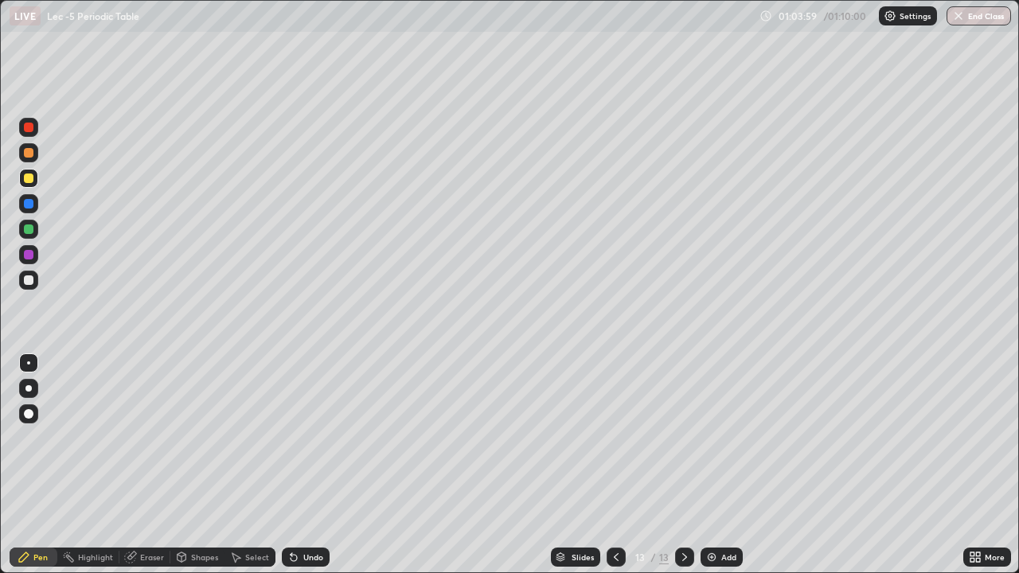
click at [294, 465] on div "Undo" at bounding box center [306, 557] width 48 height 19
click at [299, 465] on div "Undo" at bounding box center [306, 557] width 48 height 19
click at [24, 278] on div at bounding box center [29, 280] width 10 height 10
click at [284, 465] on div "Undo" at bounding box center [306, 557] width 48 height 19
click at [283, 465] on div "Undo" at bounding box center [306, 557] width 48 height 19
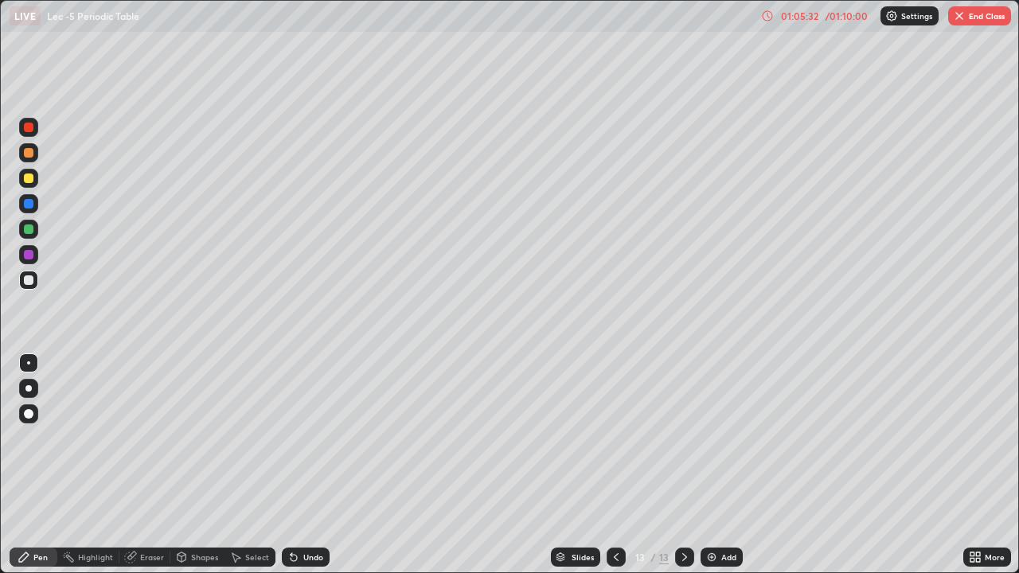
click at [287, 465] on icon at bounding box center [293, 557] width 13 height 13
click at [284, 465] on div "Undo" at bounding box center [306, 557] width 48 height 19
click at [287, 465] on icon at bounding box center [293, 557] width 13 height 13
click at [963, 18] on img "button" at bounding box center [959, 16] width 13 height 13
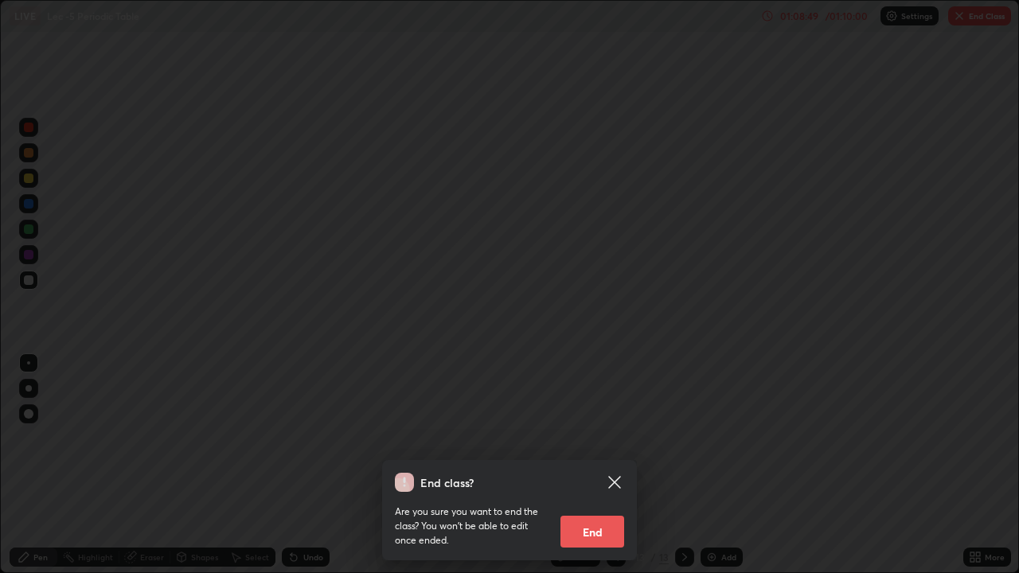
click at [621, 465] on button "End" at bounding box center [592, 532] width 64 height 32
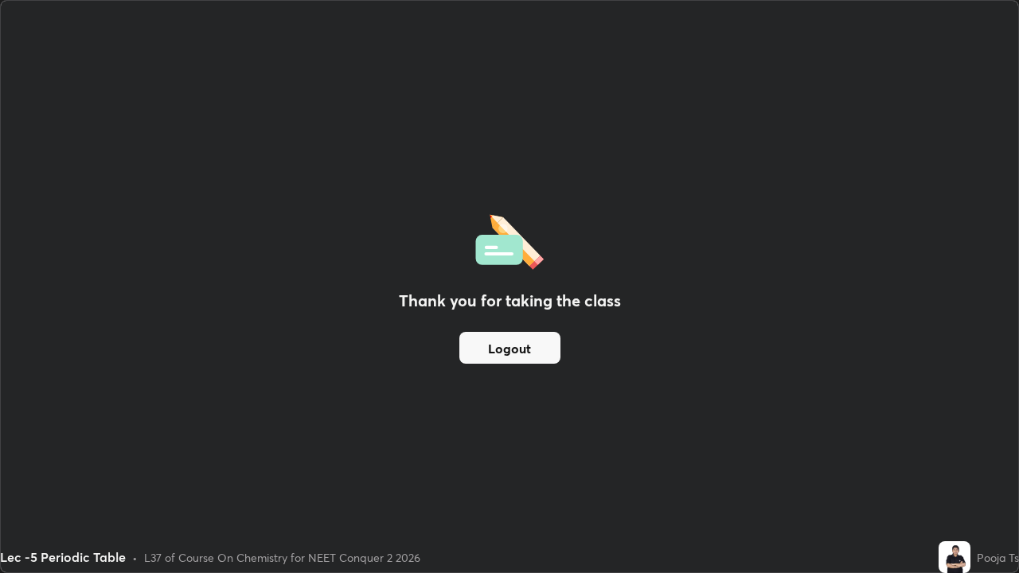
click at [537, 355] on button "Logout" at bounding box center [509, 348] width 101 height 32
click at [995, 465] on div "Thank you for taking the class Logout" at bounding box center [509, 287] width 1017 height 572
click at [542, 357] on button "Logout" at bounding box center [509, 348] width 101 height 32
click at [539, 353] on button "Logout" at bounding box center [509, 348] width 101 height 32
click at [1005, 107] on div "Thank you for taking the class Logout" at bounding box center [509, 287] width 1017 height 572
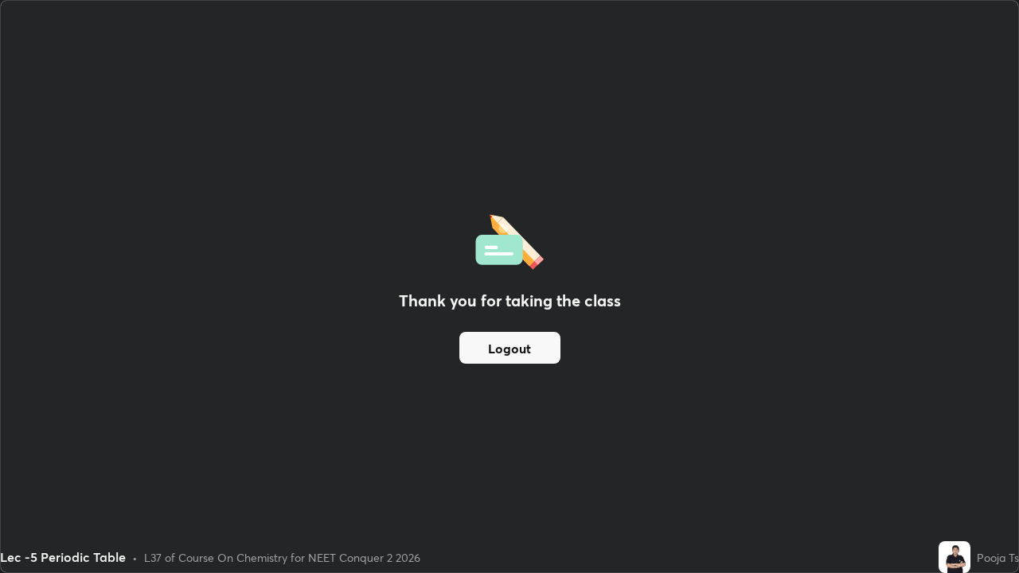
click at [960, 113] on div "Thank you for taking the class Logout" at bounding box center [509, 287] width 1017 height 572
